Goal: Transaction & Acquisition: Purchase product/service

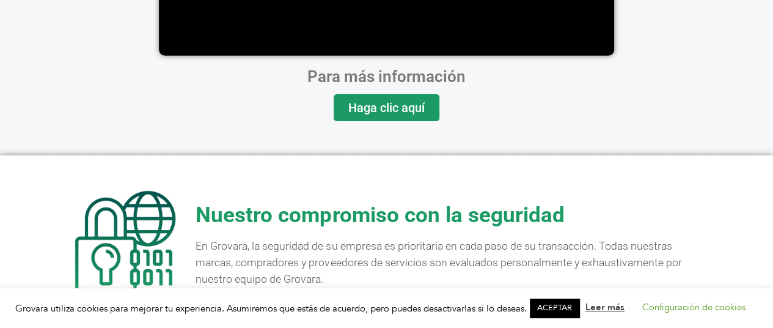
scroll to position [2588, 0]
click at [544, 305] on font "ACEPTAR" at bounding box center [554, 307] width 35 height 11
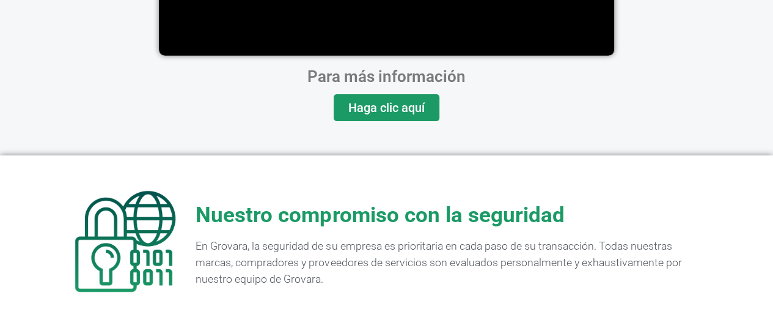
scroll to position [0, 0]
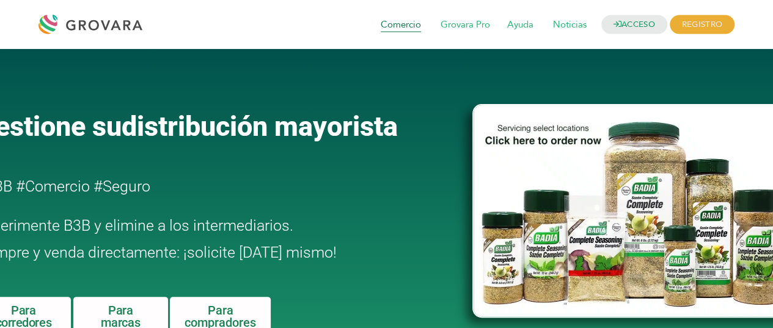
click at [406, 22] on font "Comercio" at bounding box center [401, 25] width 40 height 12
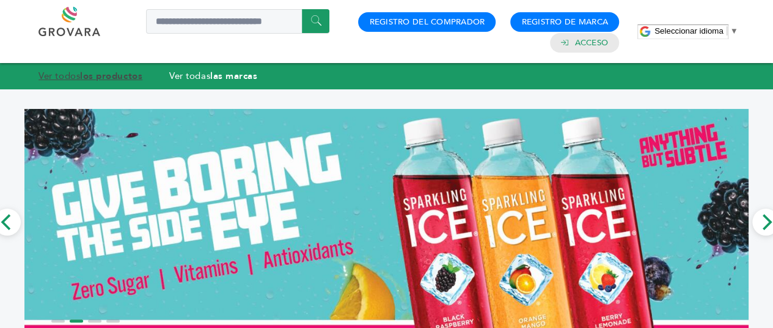
click at [71, 75] on font "Ver todos" at bounding box center [60, 76] width 42 height 12
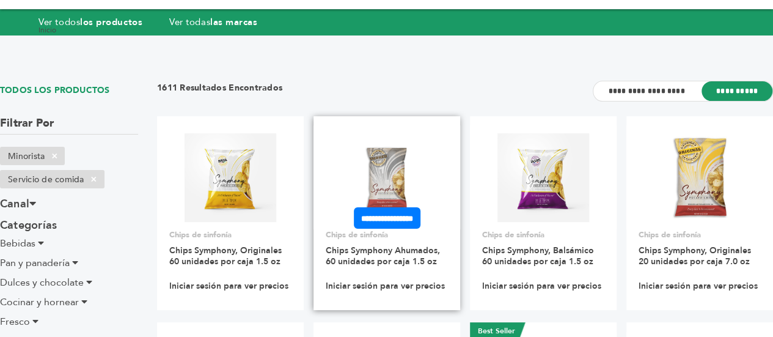
scroll to position [122, 0]
